Goal: Transaction & Acquisition: Book appointment/travel/reservation

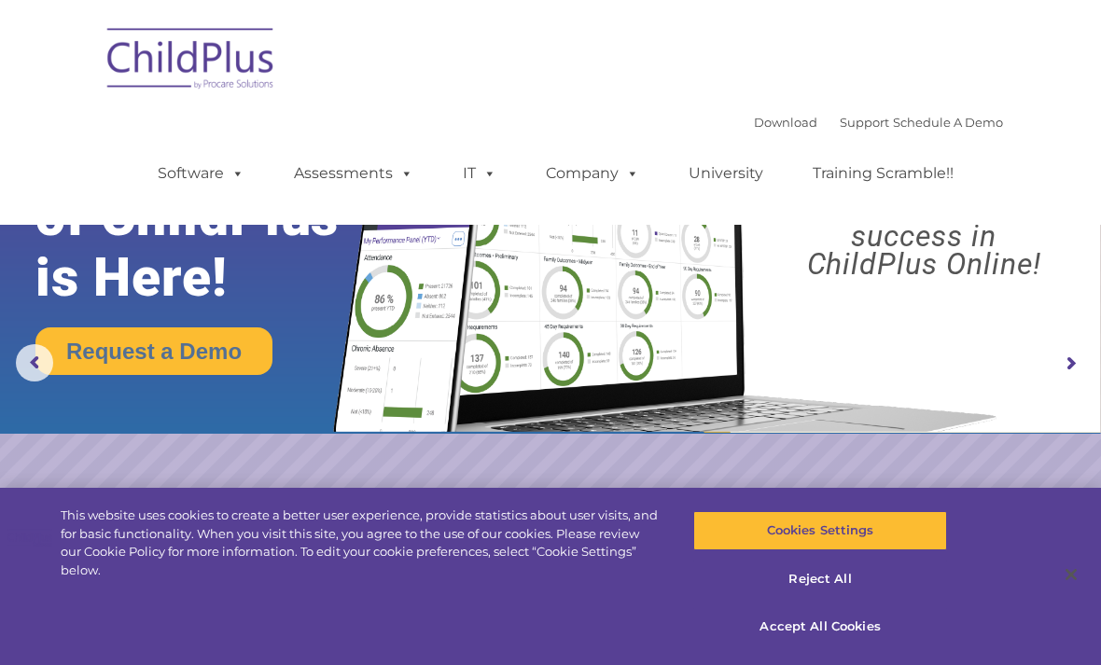
select select "MEDIUM"
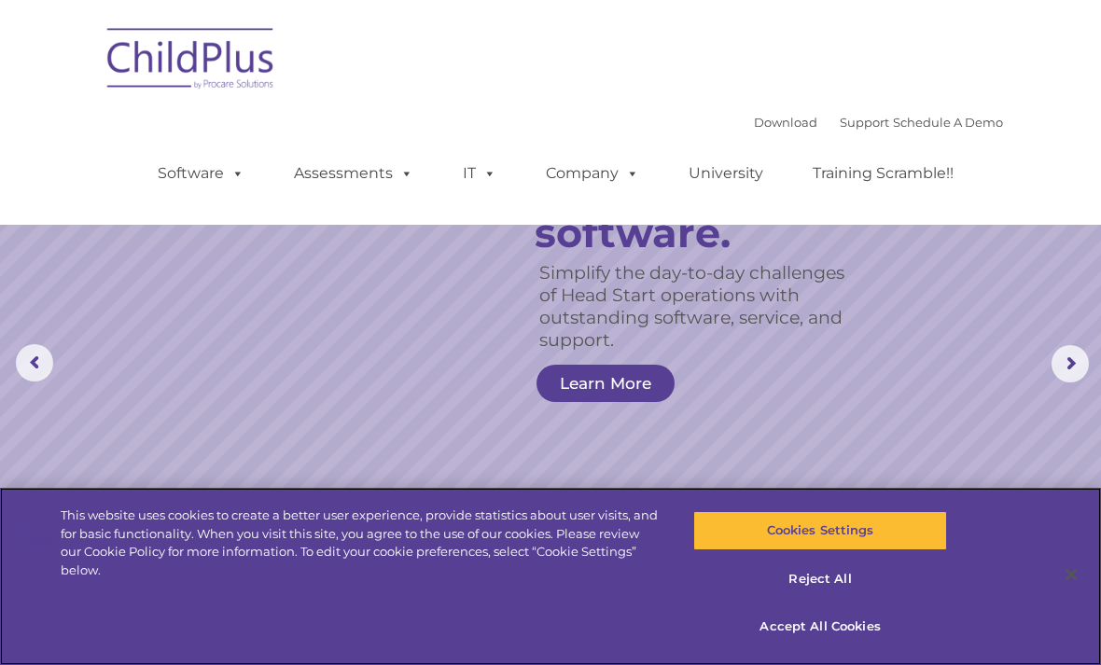
click at [844, 531] on button "Cookies Settings" at bounding box center [819, 530] width 253 height 39
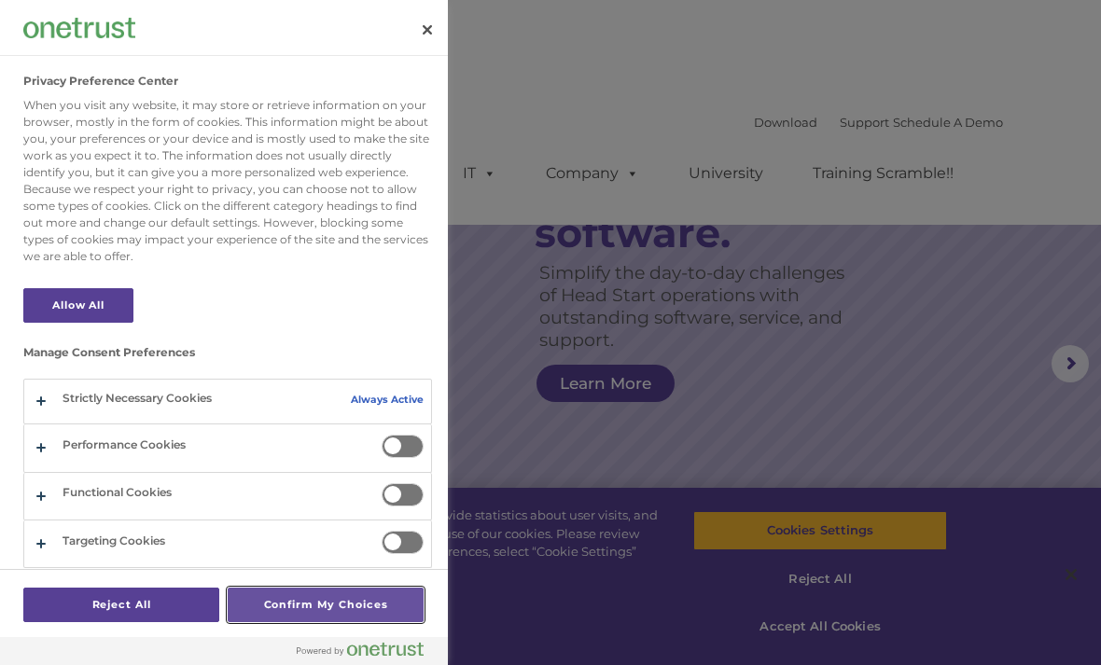
click at [326, 609] on button "Confirm My Choices" at bounding box center [326, 605] width 196 height 35
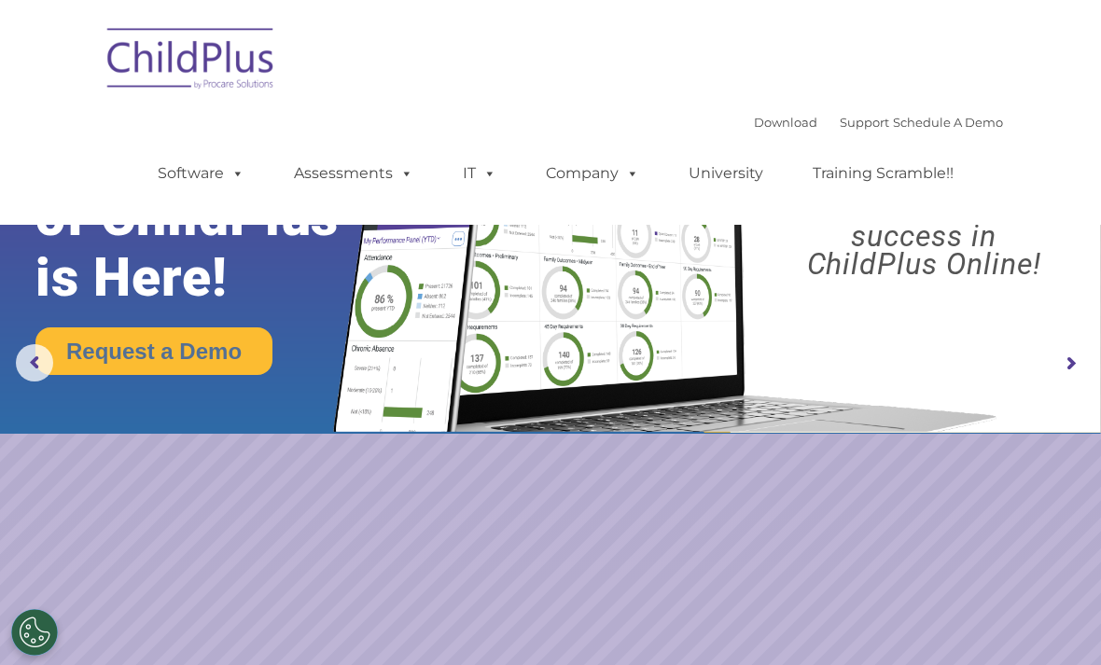
select select "MEDIUM"
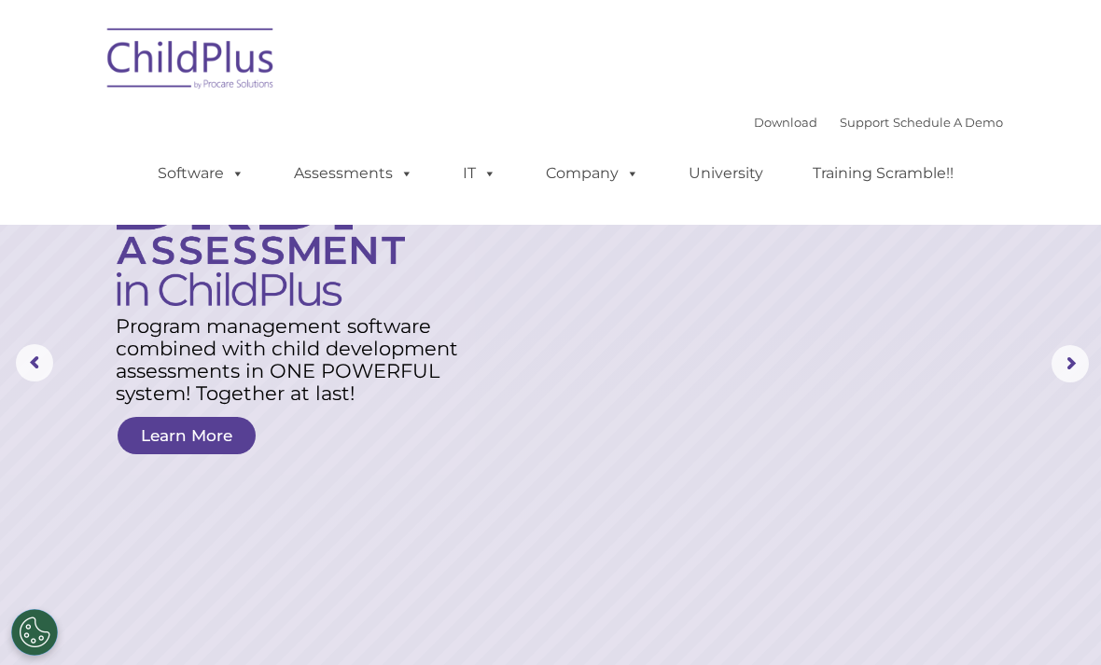
click at [951, 130] on link "Schedule A Demo" at bounding box center [948, 122] width 110 height 15
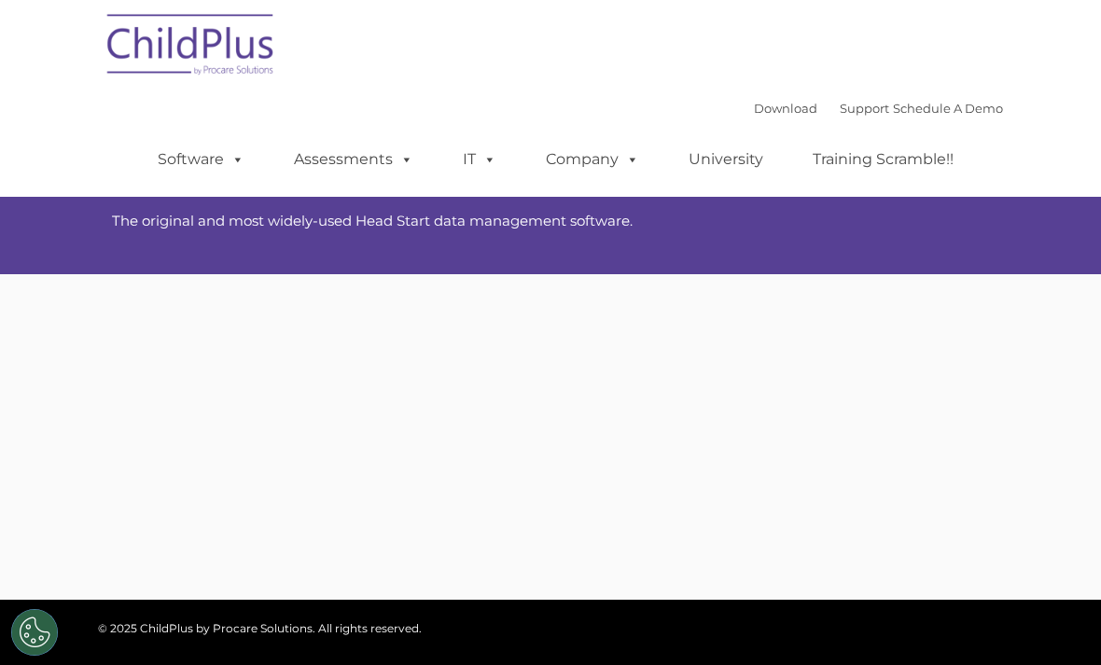
click at [747, 131] on ul "Software ChildPlus: The original and most widely-used Head Start data managemen…" at bounding box center [561, 159] width 882 height 75
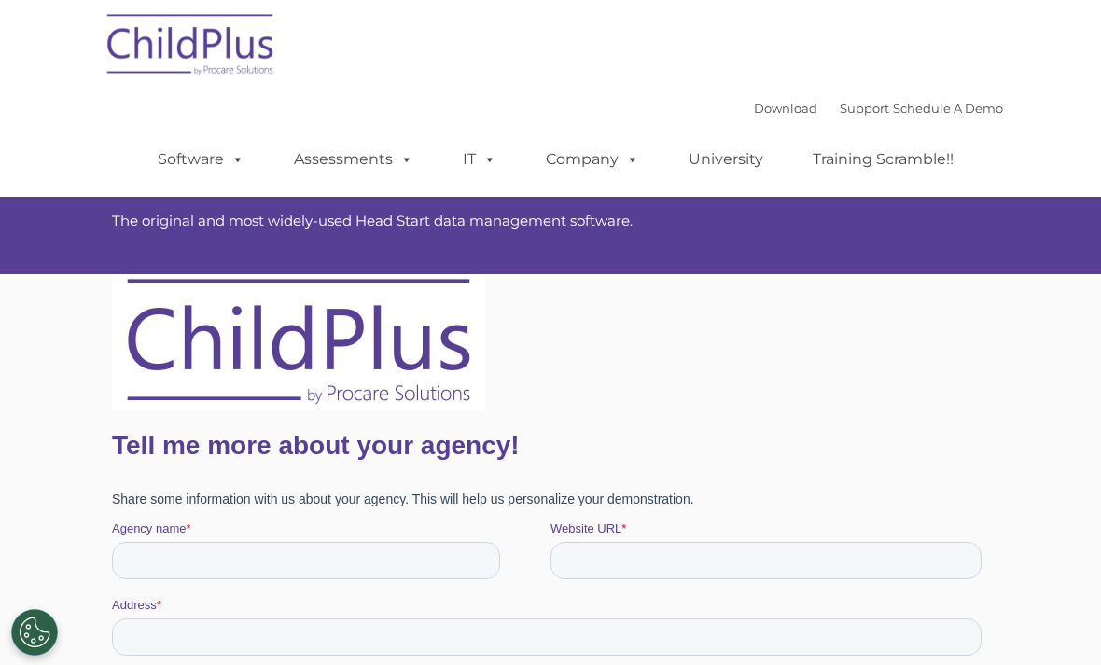
click at [758, 109] on link "Download" at bounding box center [785, 108] width 63 height 15
